Goal: Transaction & Acquisition: Register for event/course

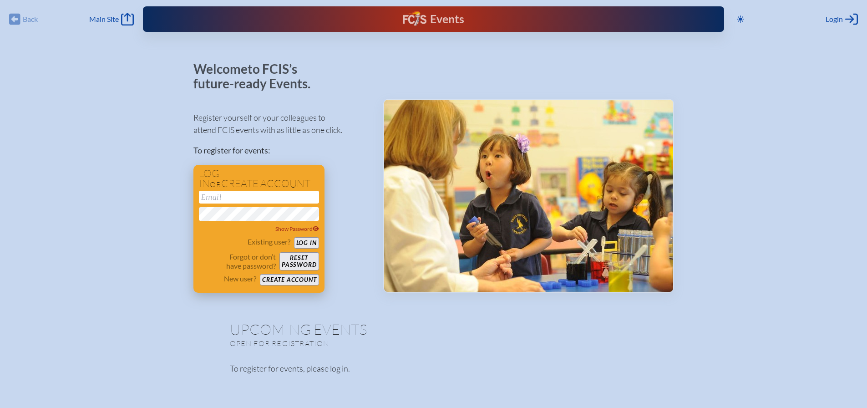
click at [290, 278] on button "Create account" at bounding box center [289, 279] width 59 height 11
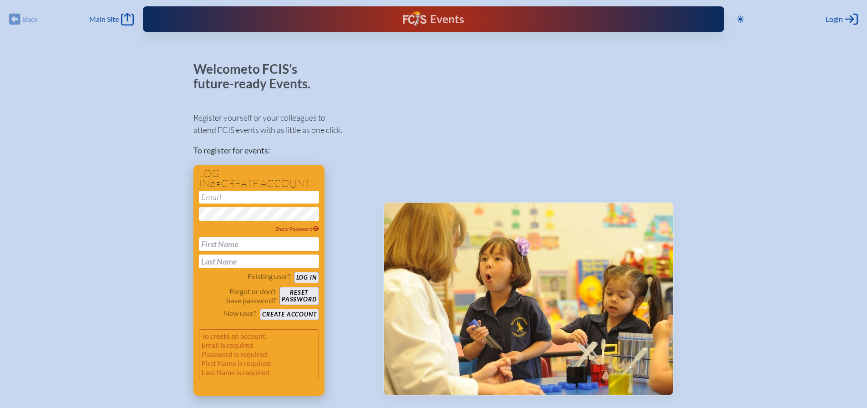
click at [234, 197] on input "email" at bounding box center [259, 197] width 120 height 13
type input "[EMAIL_ADDRESS][DOMAIN_NAME]"
click at [228, 241] on input "text" at bounding box center [259, 244] width 120 height 14
type input "Lara"
click at [230, 265] on input "text" at bounding box center [259, 261] width 120 height 14
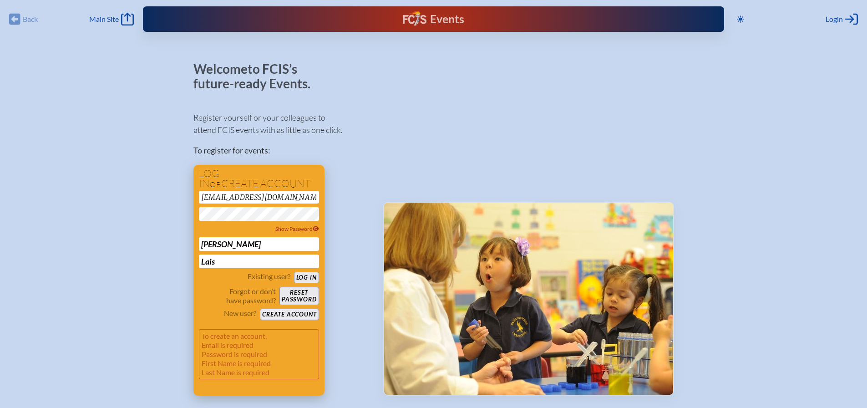
type input "Lais"
click at [279, 312] on button "Create account" at bounding box center [289, 314] width 59 height 11
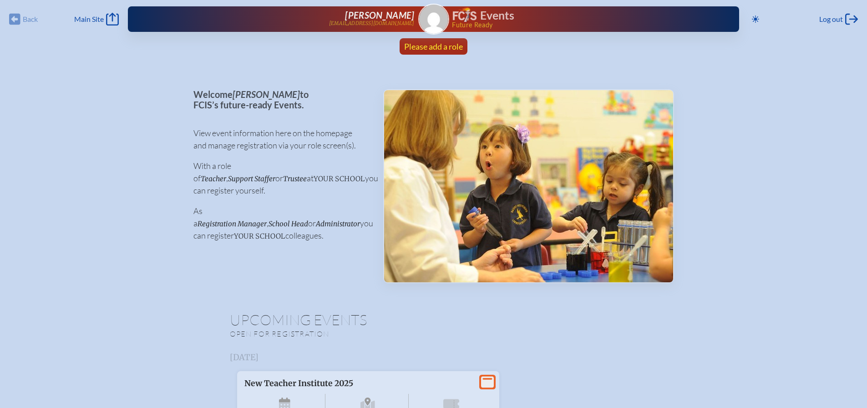
click at [434, 46] on span "Please add a role" at bounding box center [433, 46] width 59 height 10
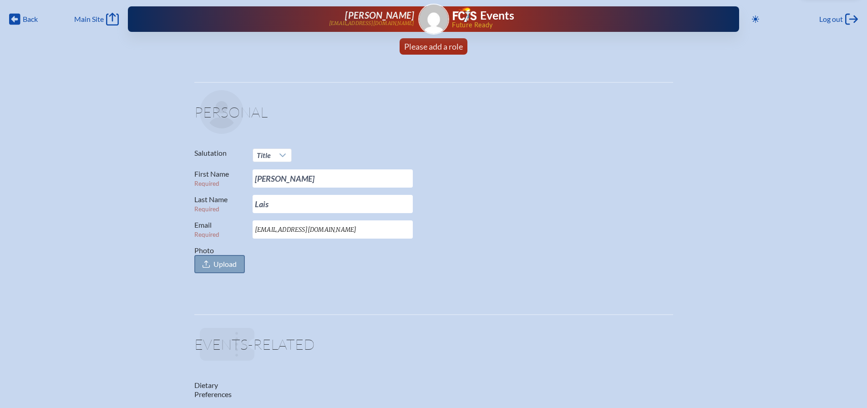
click at [224, 263] on span "Upload" at bounding box center [224, 263] width 23 height 9
click at [0, 0] on input "Photo Upload" at bounding box center [0, 0] width 0 height 0
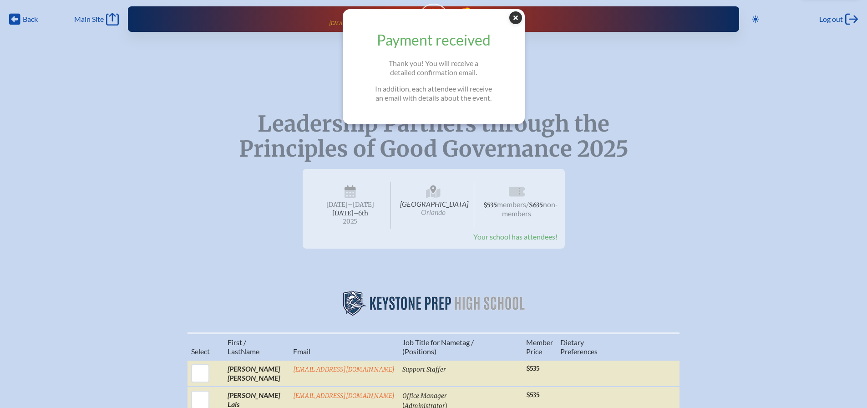
click at [518, 20] on icon "Close Popup" at bounding box center [515, 17] width 13 height 13
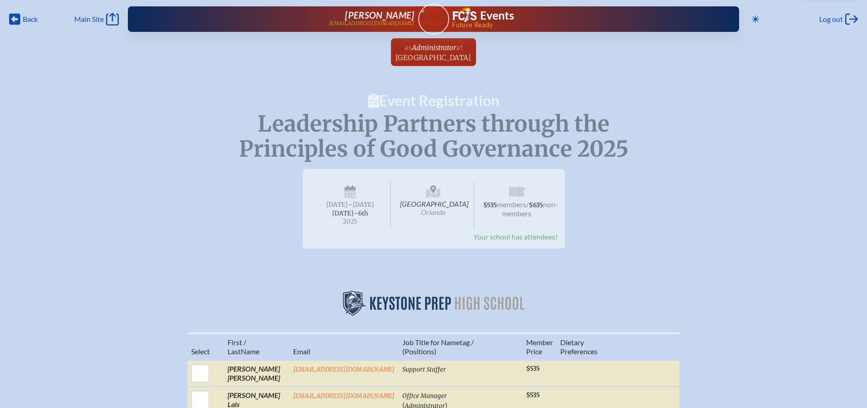
drag, startPoint x: 446, startPoint y: 222, endPoint x: 413, endPoint y: 207, distance: 36.5
click at [413, 207] on span "Hyatt Regency Orlando International Airport Orlando" at bounding box center [433, 205] width 81 height 47
copy span "Hyatt Regency Orlando International Airport"
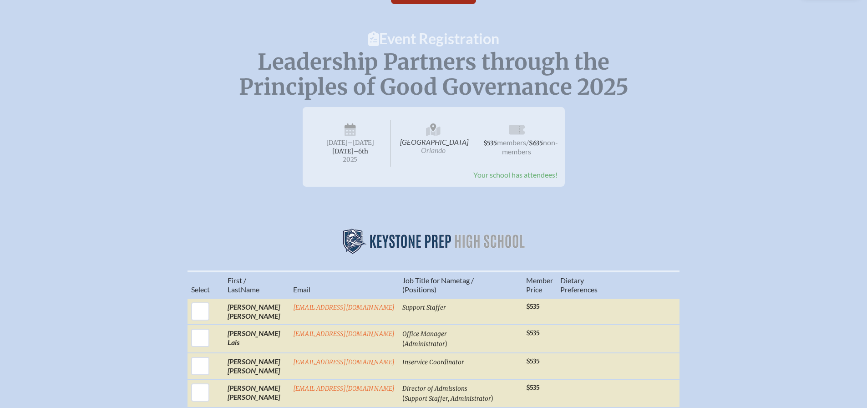
scroll to position [46, 0]
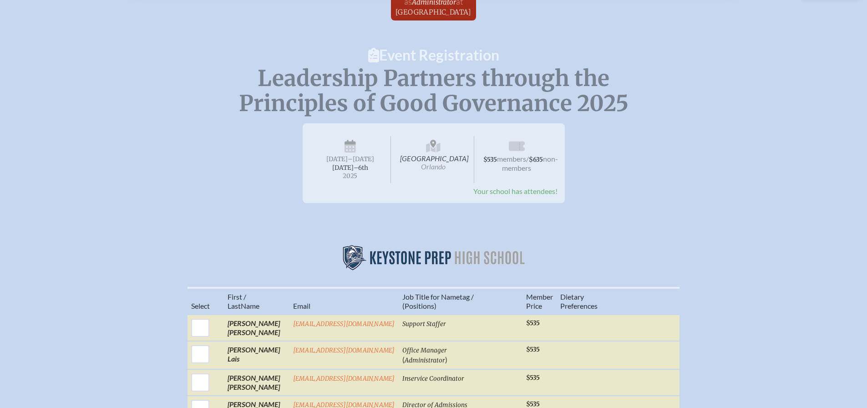
click at [456, 155] on span "Hyatt Regency Orlando International Airport Orlando" at bounding box center [433, 159] width 81 height 47
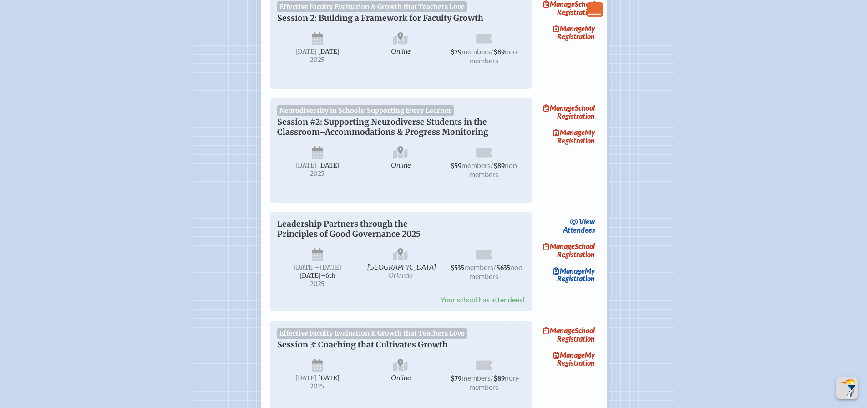
scroll to position [637, 0]
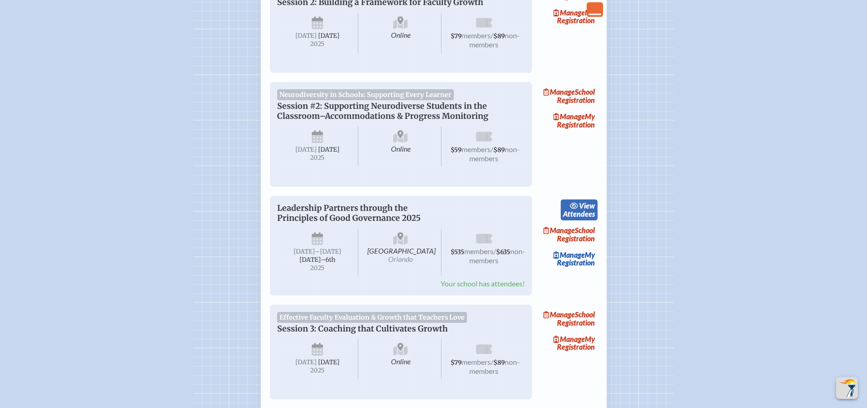
click at [588, 220] on link "view Attendees" at bounding box center [579, 209] width 37 height 21
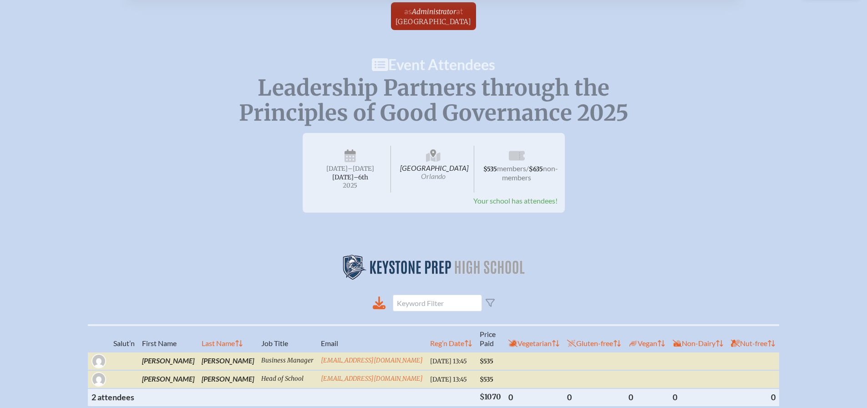
scroll to position [137, 0]
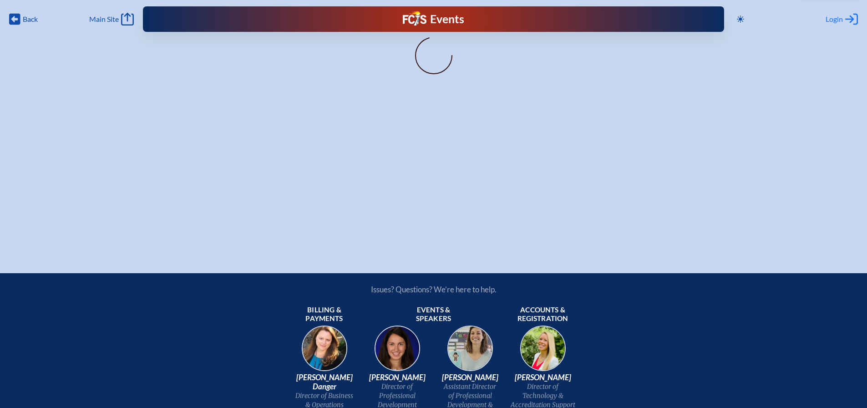
type input "[EMAIL_ADDRESS][DOMAIN_NAME]"
click at [841, 19] on span "Login" at bounding box center [833, 19] width 17 height 9
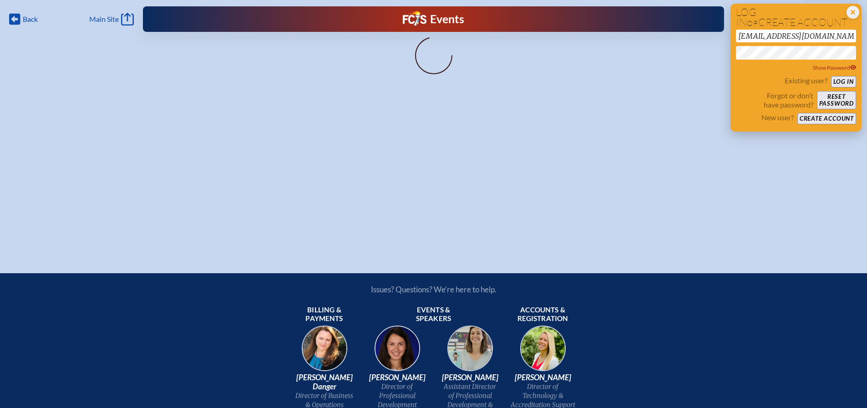
click at [840, 81] on button "Log in" at bounding box center [843, 81] width 25 height 11
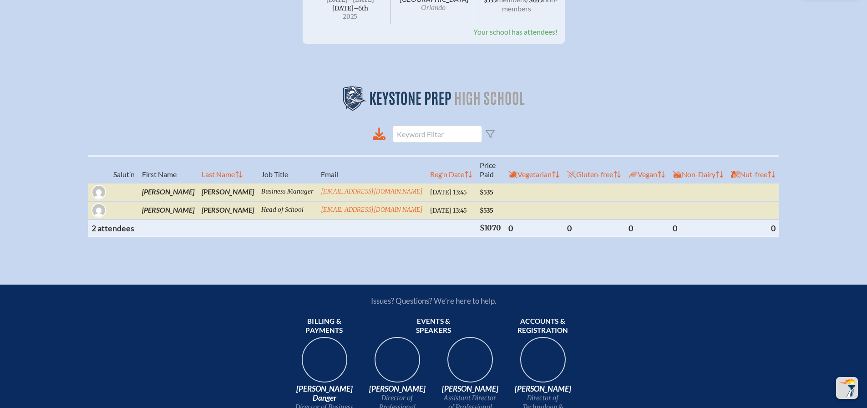
scroll to position [204, 0]
